Goal: Task Accomplishment & Management: Manage account settings

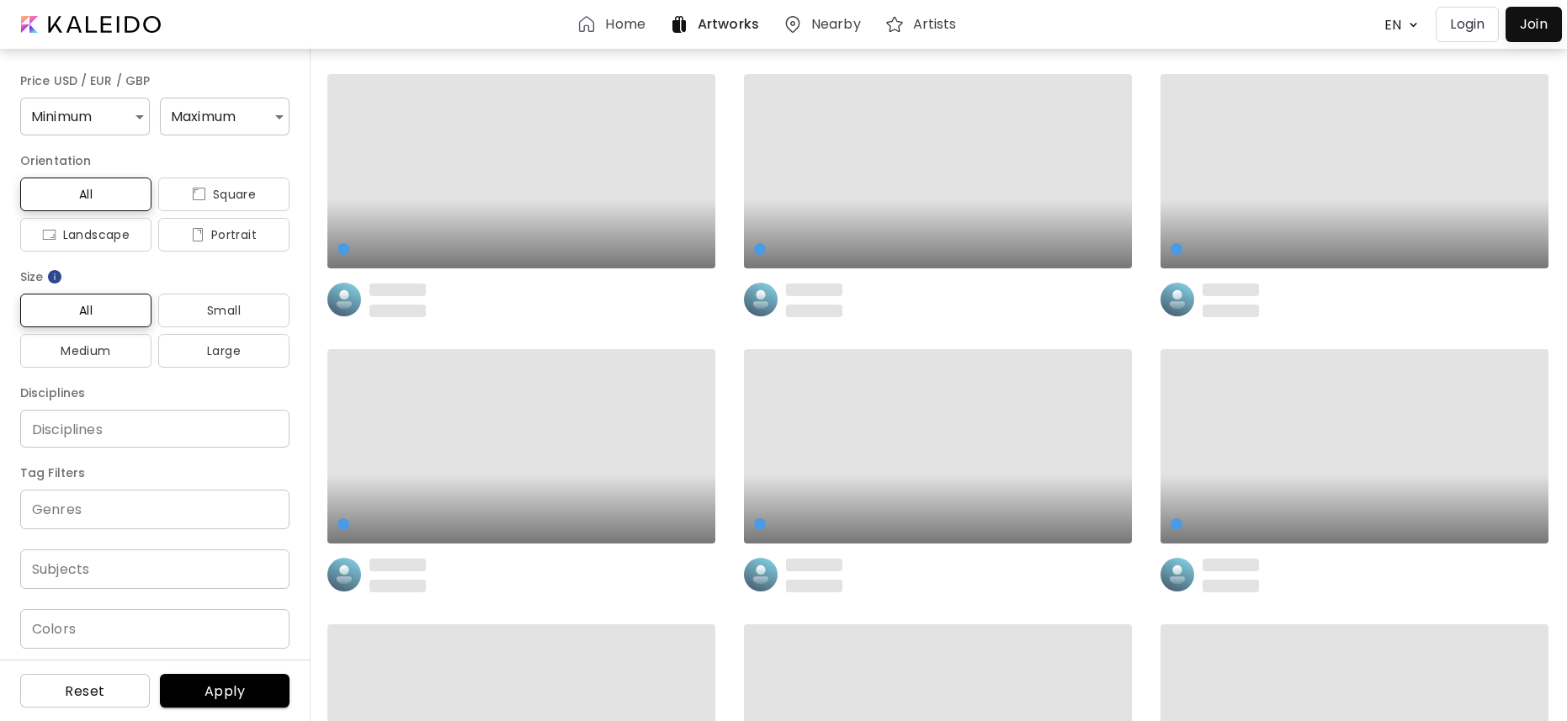
click at [1475, 30] on p "Login" at bounding box center [1467, 24] width 35 height 20
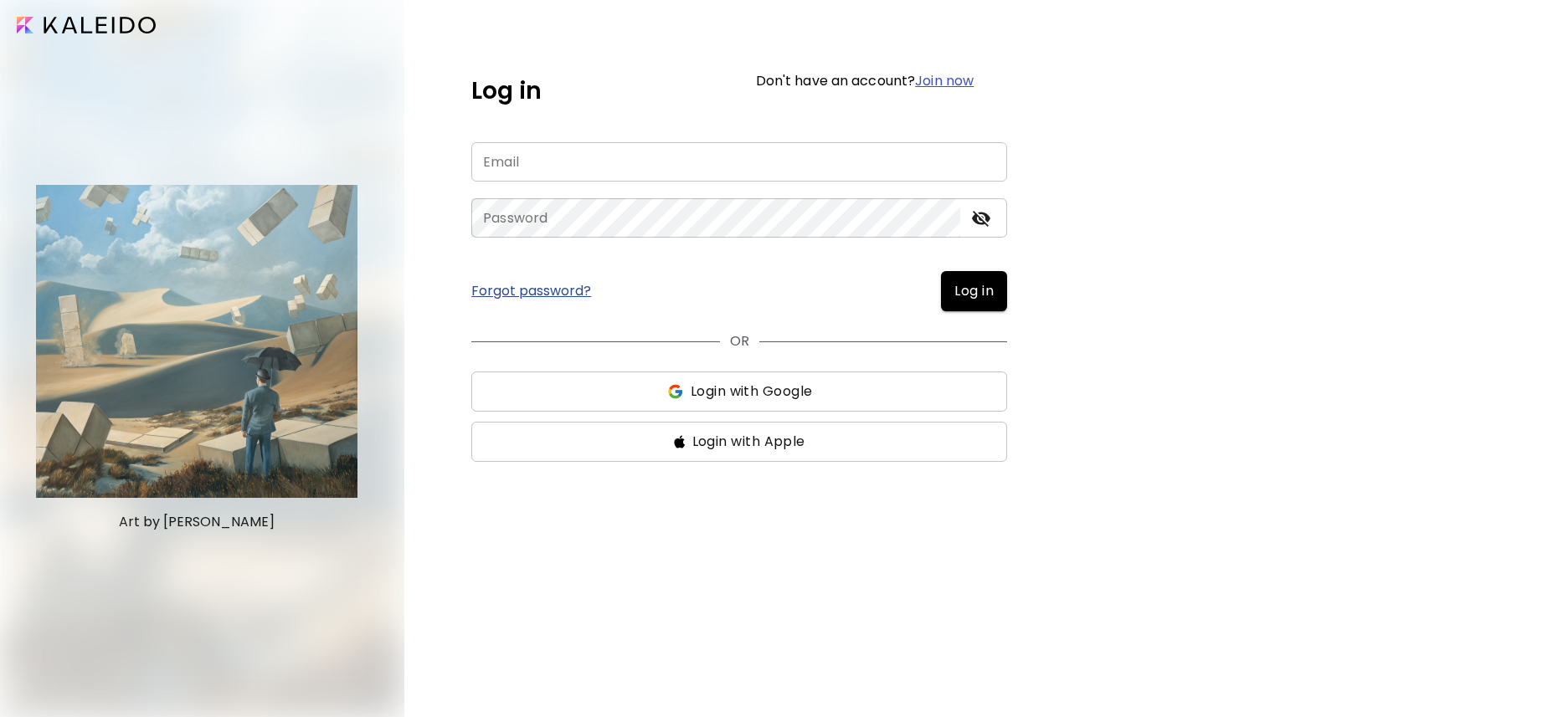
click at [800, 162] on input "email" at bounding box center [739, 162] width 536 height 40
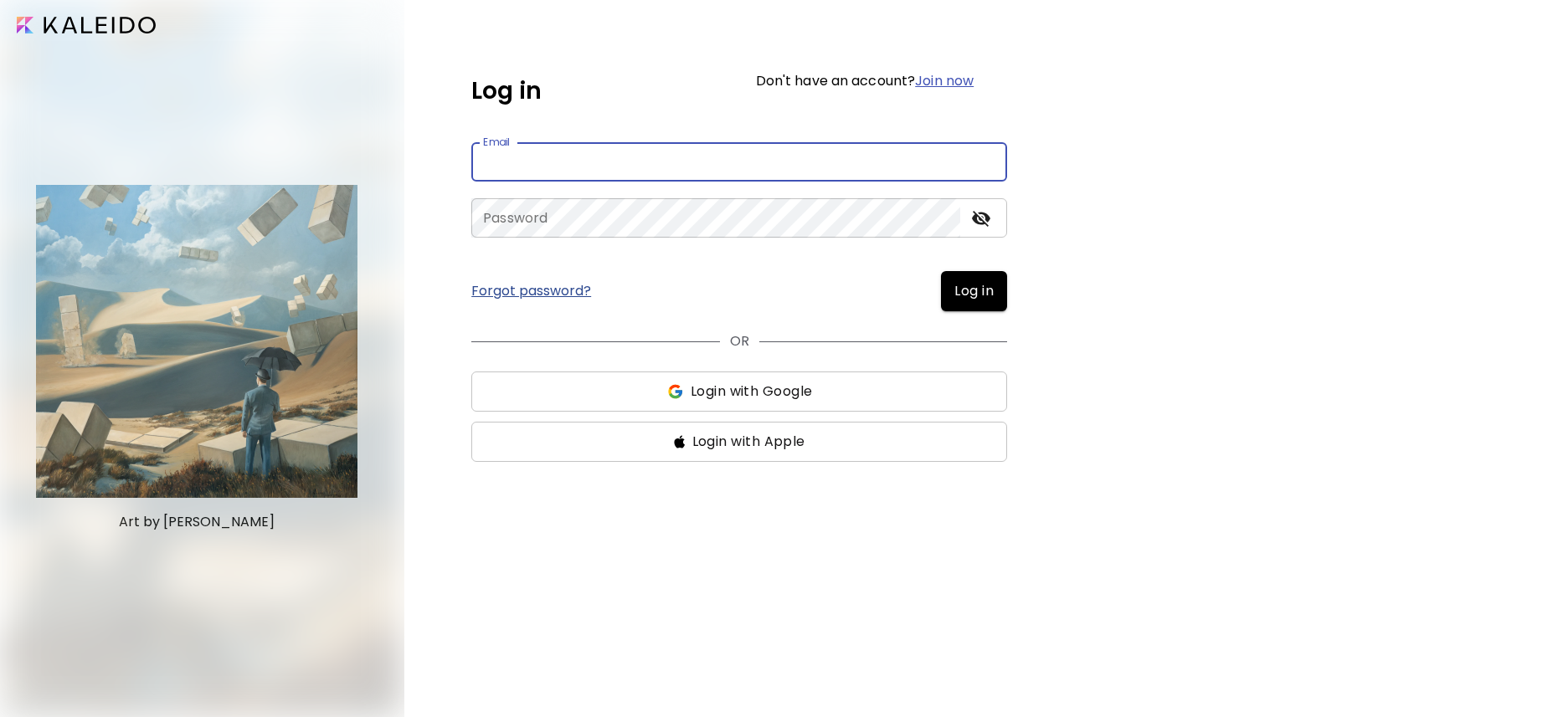
type input "**********"
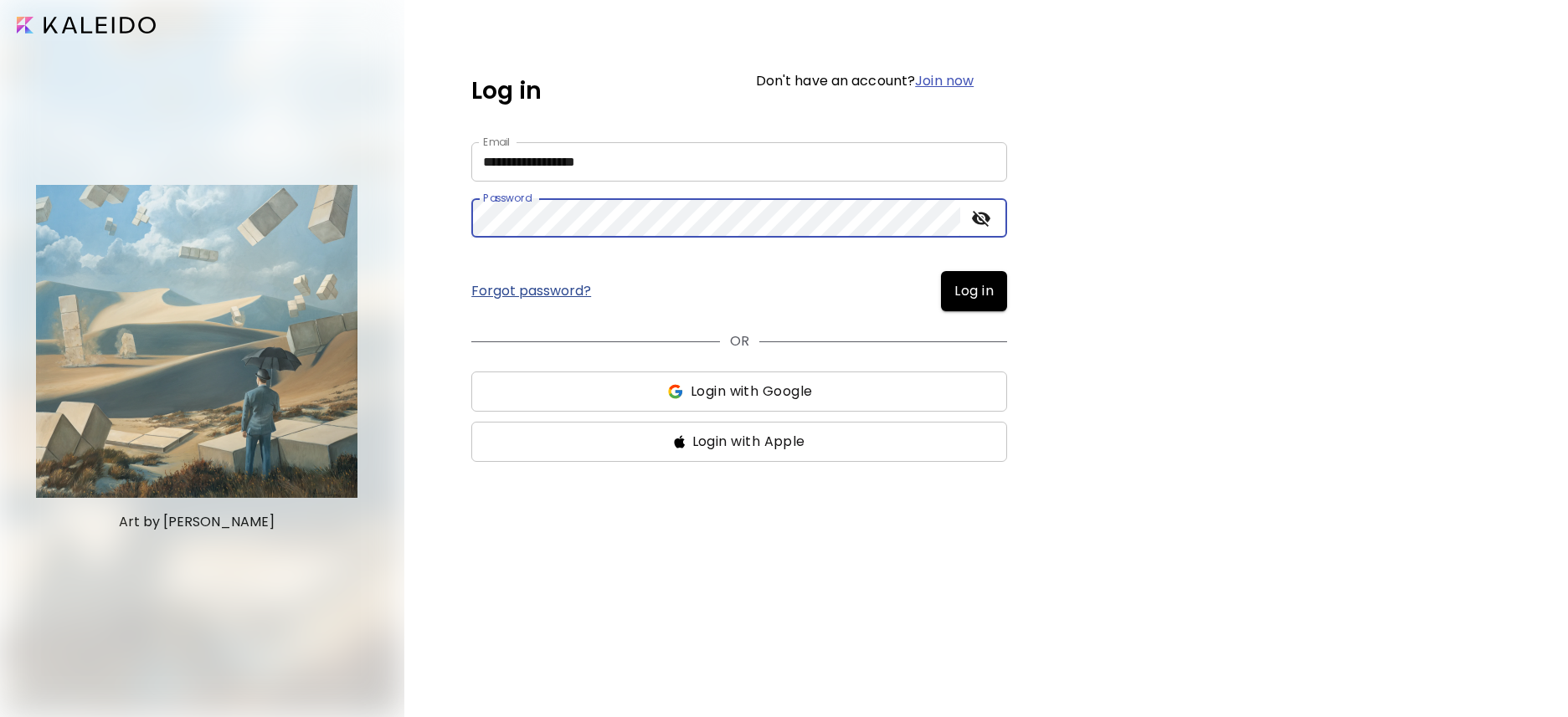
click at [968, 288] on span "Log in" at bounding box center [974, 291] width 40 height 20
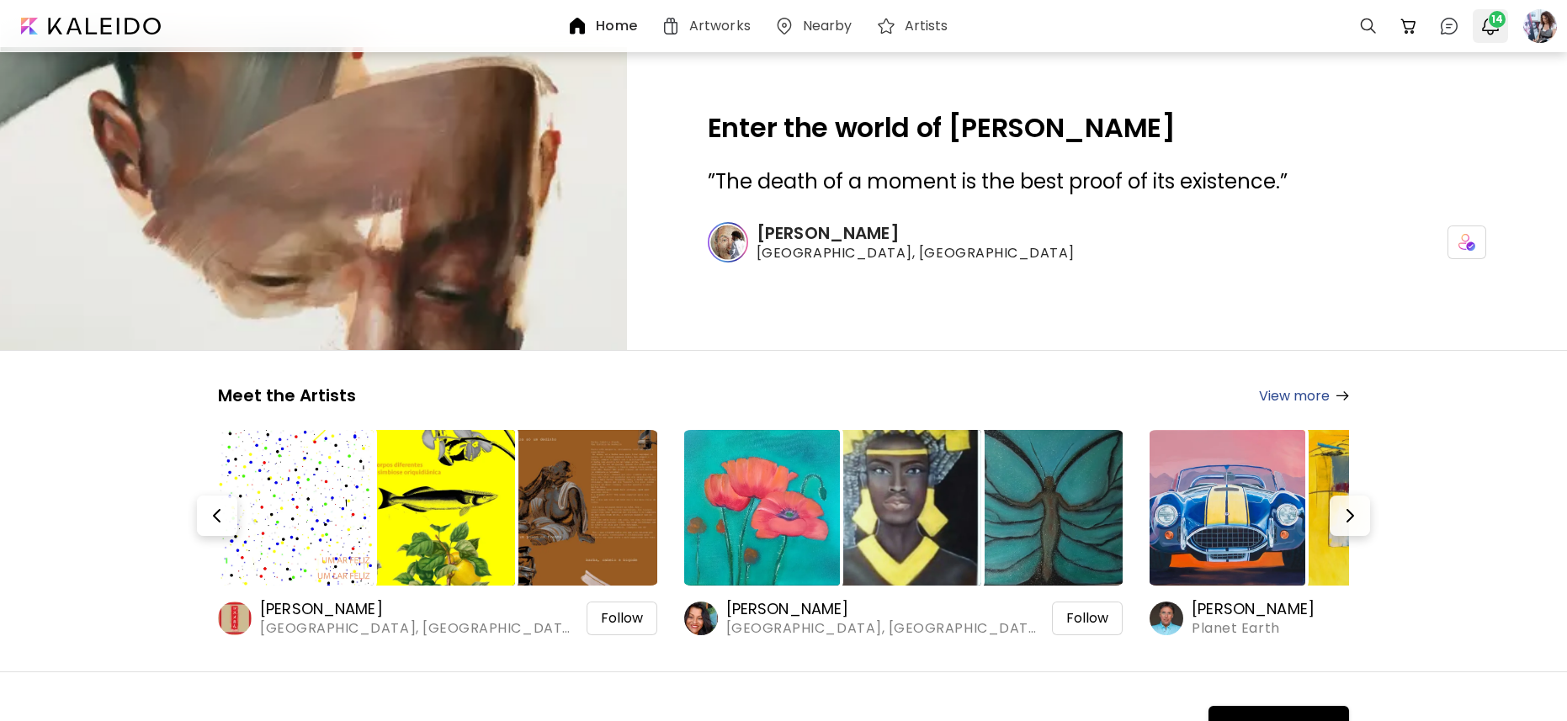
click at [1488, 26] on img "button" at bounding box center [1490, 26] width 20 height 20
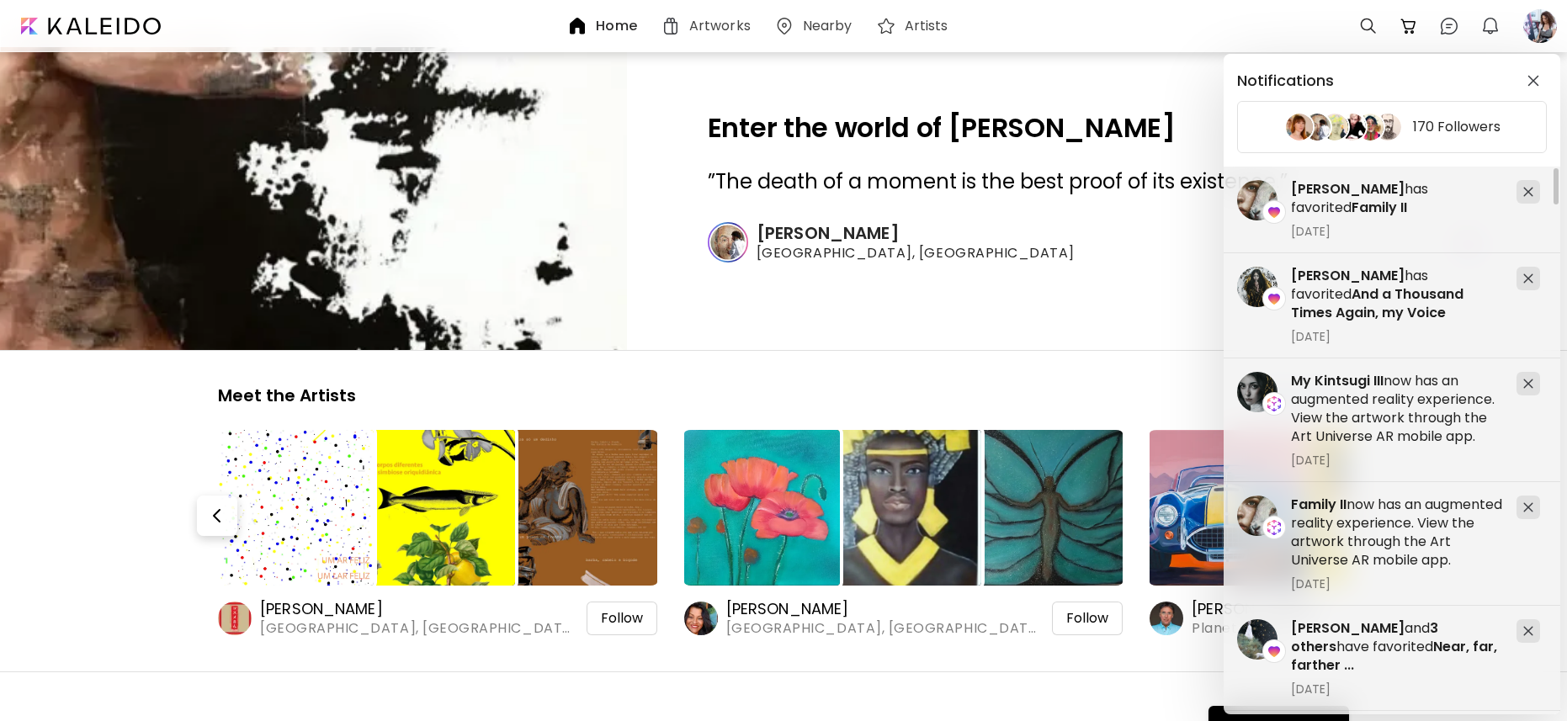
click at [1539, 23] on div "Notifications 170 Followers Family II now has an augmented reality experience. …" at bounding box center [783, 360] width 1567 height 721
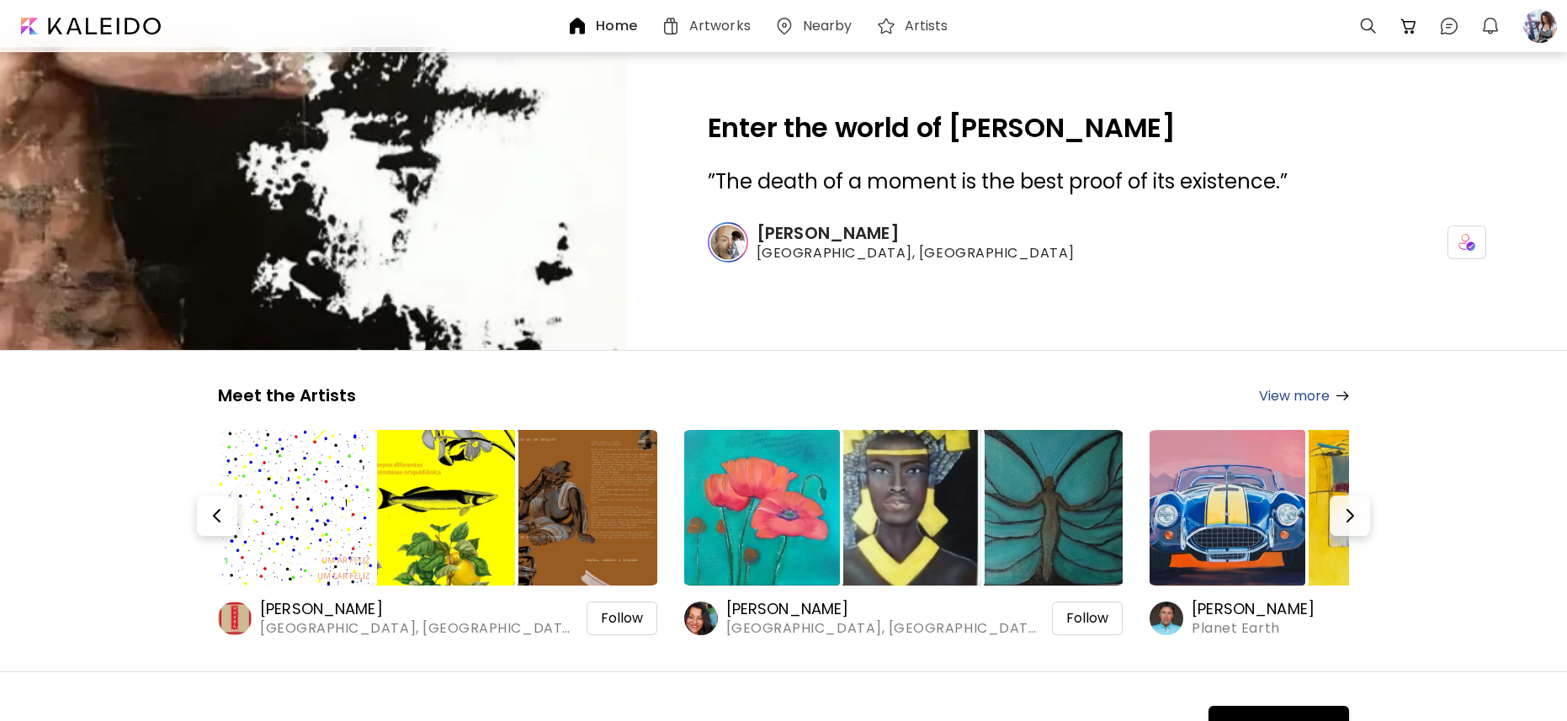
click at [1539, 23] on div at bounding box center [1540, 26] width 37 height 37
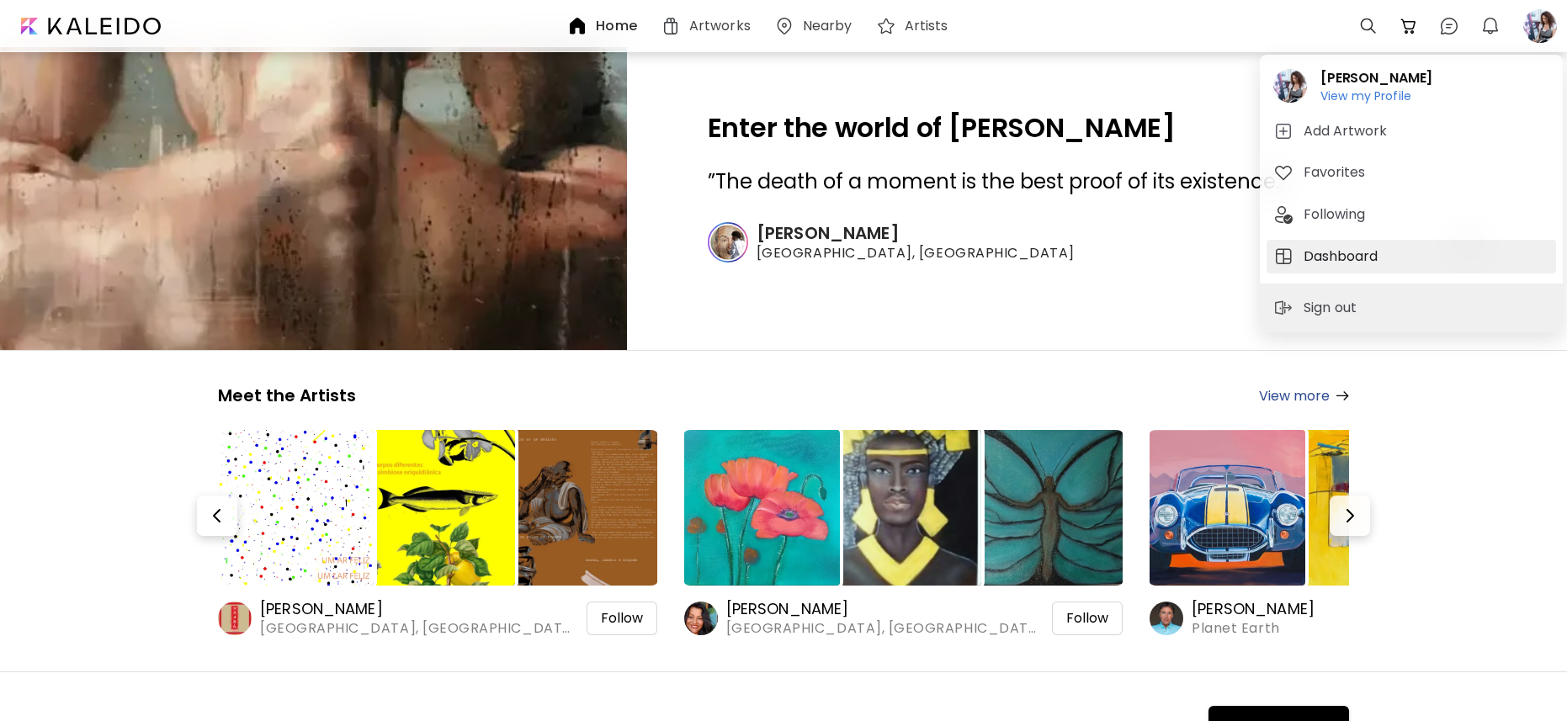
click at [1345, 252] on h5 "Dashboard" at bounding box center [1343, 257] width 79 height 20
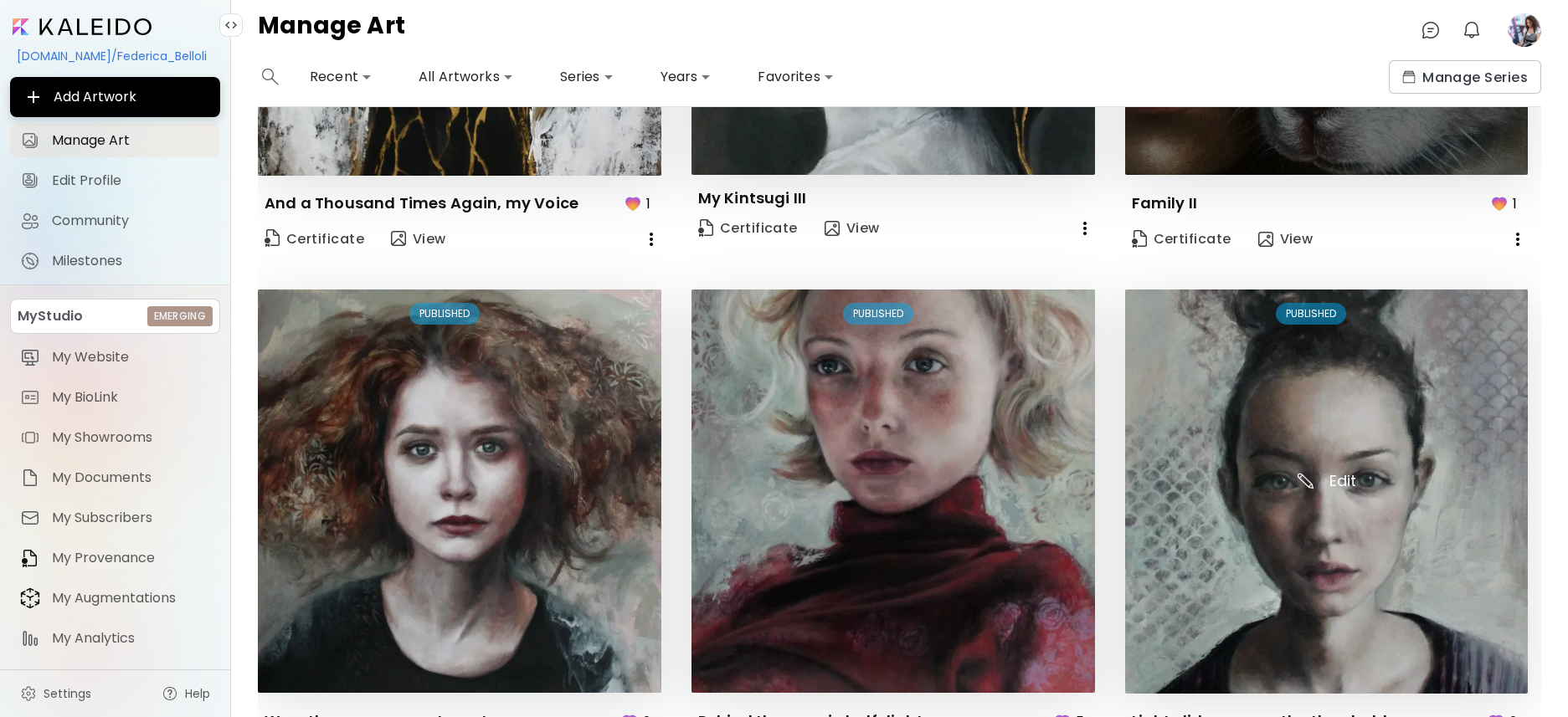
scroll to position [568, 0]
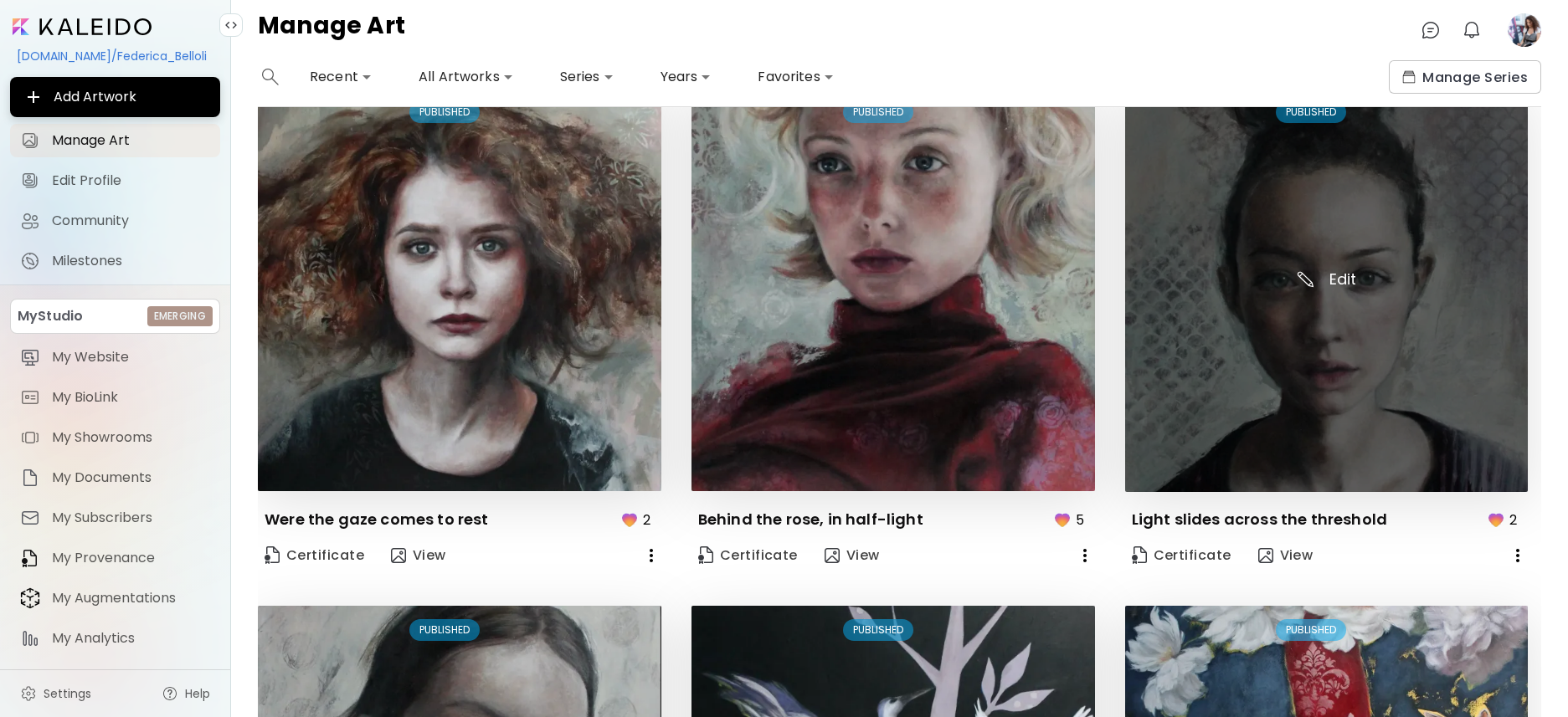
click at [1330, 272] on img at bounding box center [1327, 289] width 404 height 405
